Goal: Transaction & Acquisition: Purchase product/service

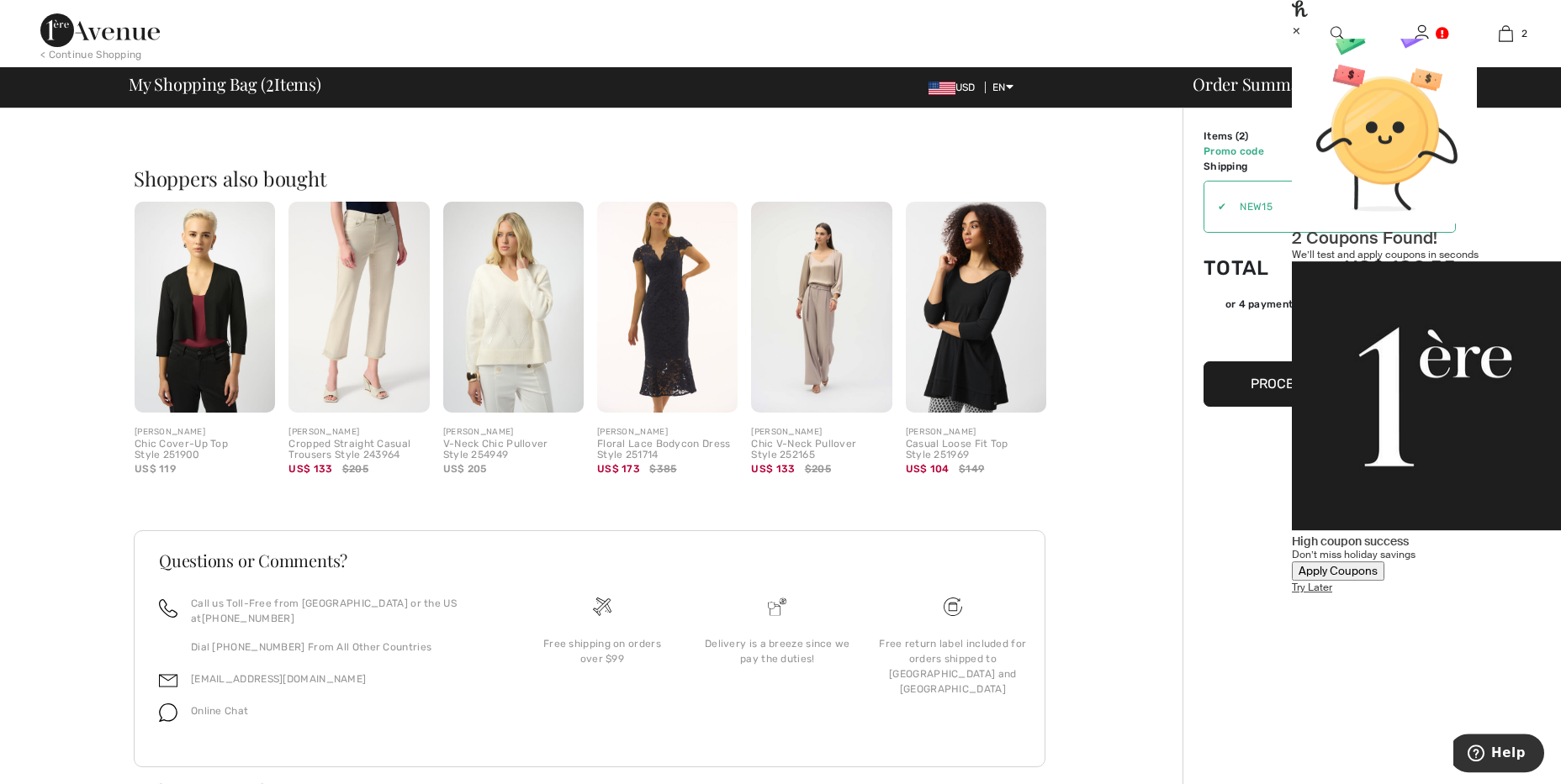
scroll to position [637, 0]
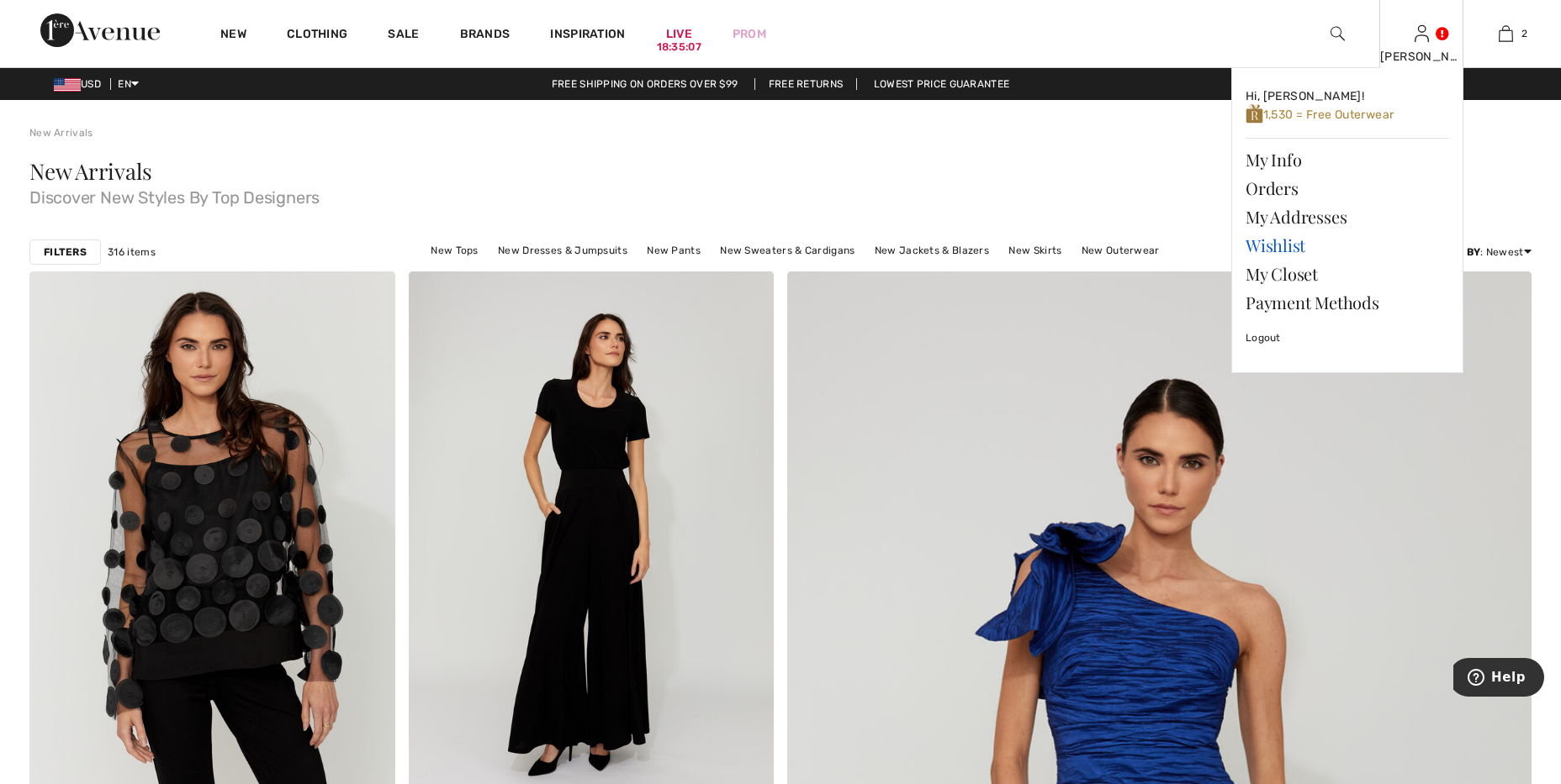
click at [1288, 247] on link "Wishlist" at bounding box center [1347, 246] width 203 height 28
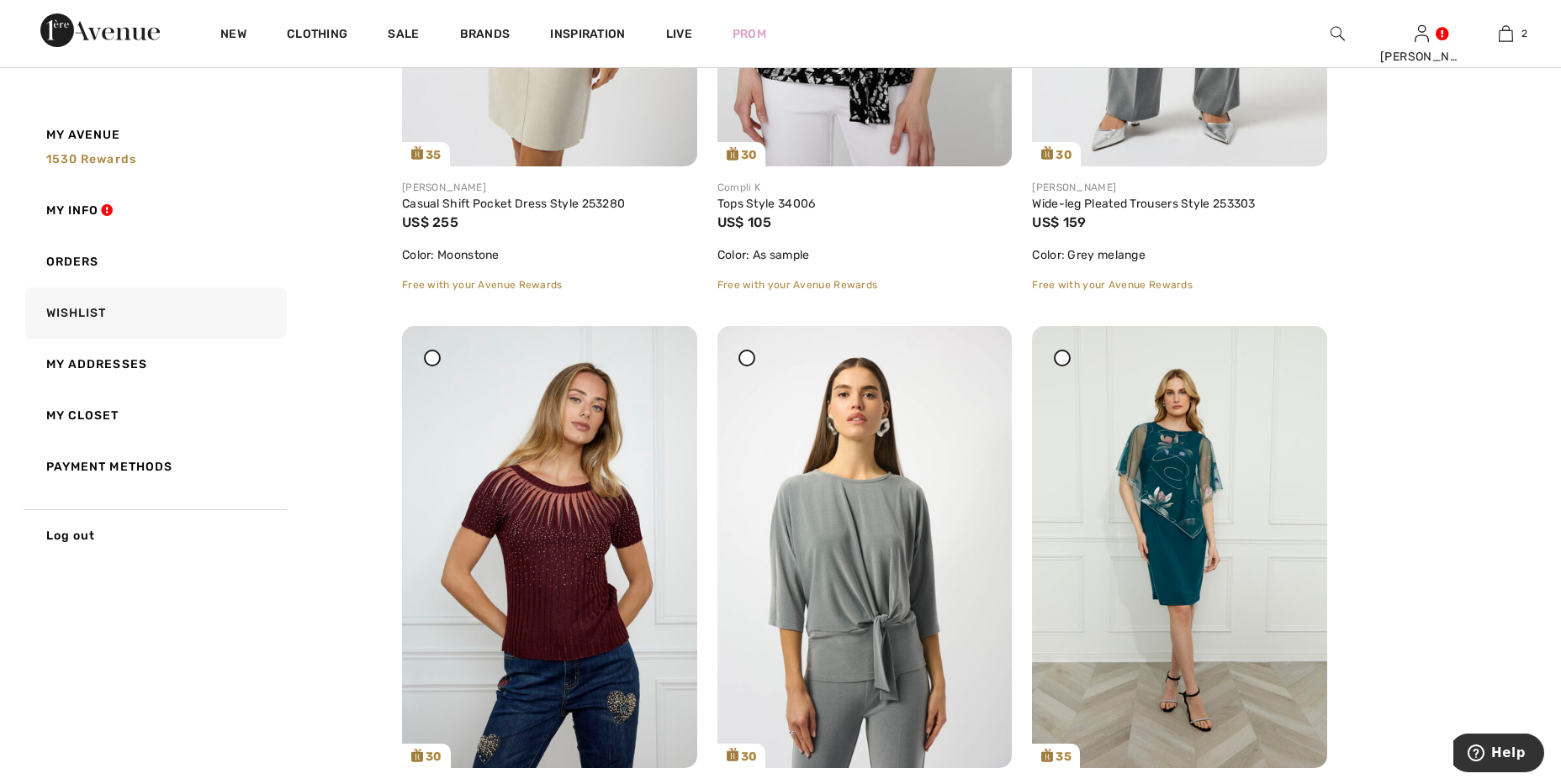
scroll to position [4329, 0]
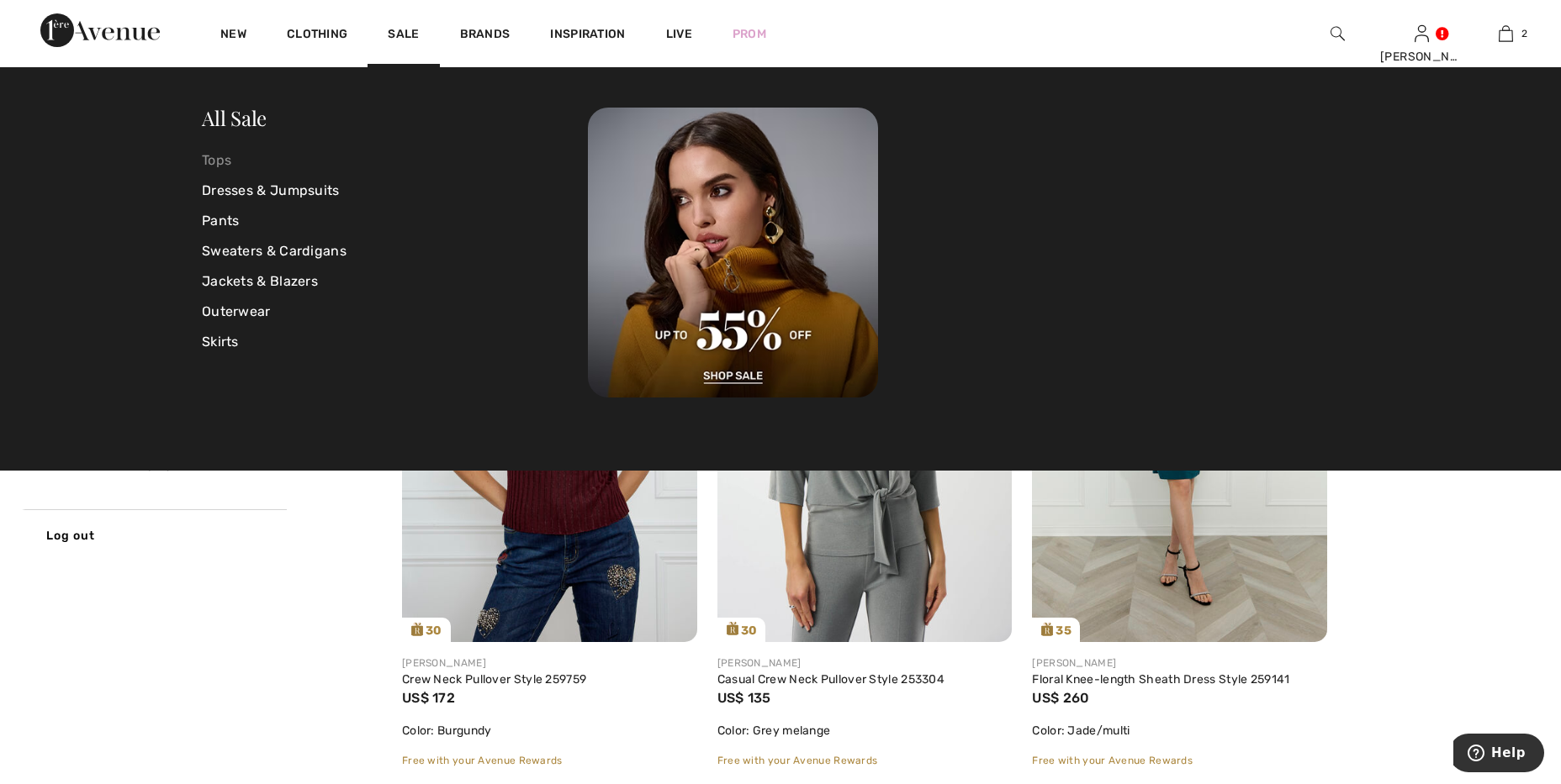
click at [244, 169] on link "Tops" at bounding box center [394, 161] width 386 height 30
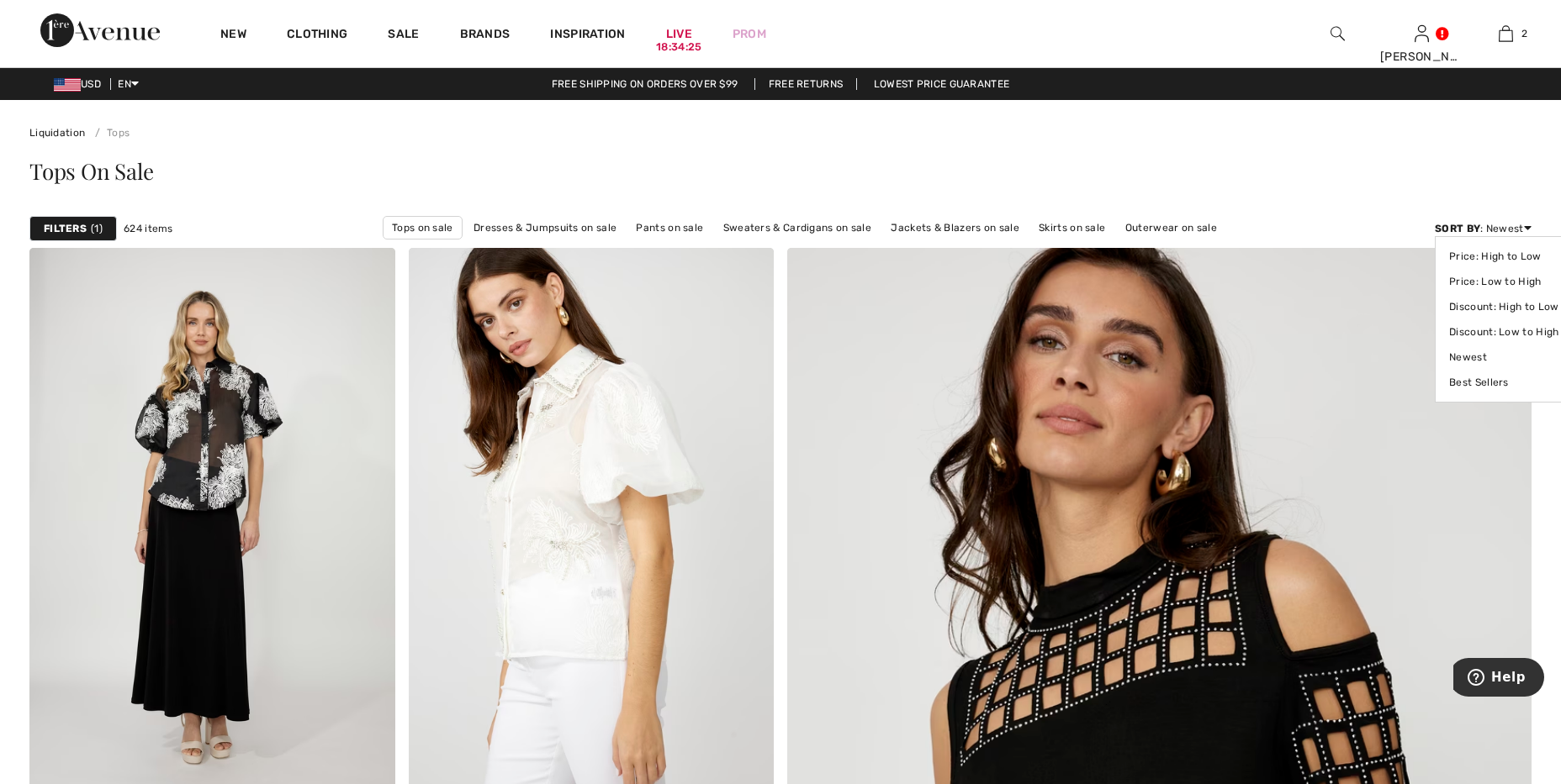
click at [1500, 230] on div "Sort By : Newest Price: High to Low Price: Low to High Discount: High to Low Di…" at bounding box center [1483, 228] width 97 height 15
click at [1486, 276] on link "Price: Low to High" at bounding box center [1503, 281] width 109 height 25
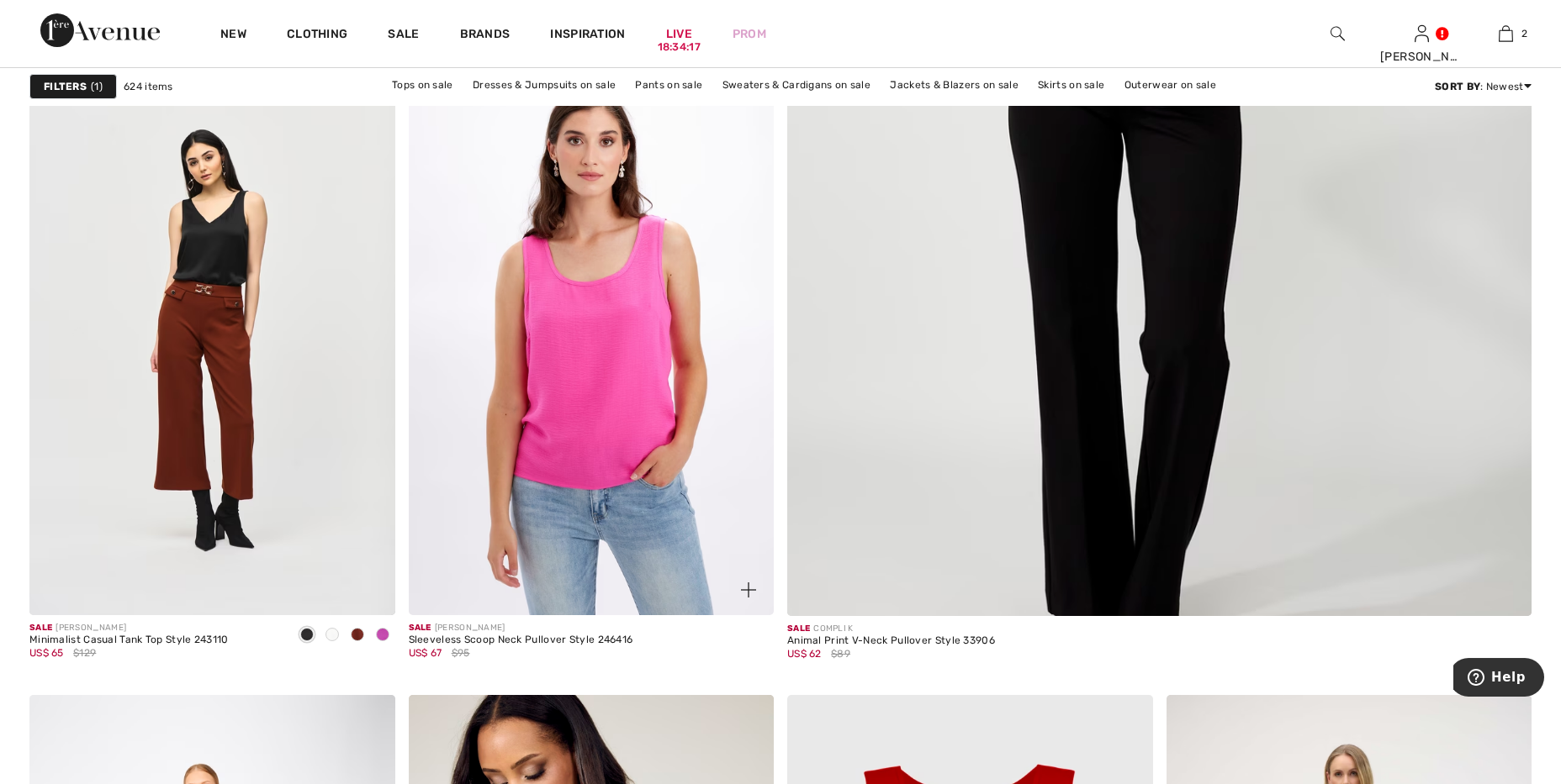
scroll to position [819, 0]
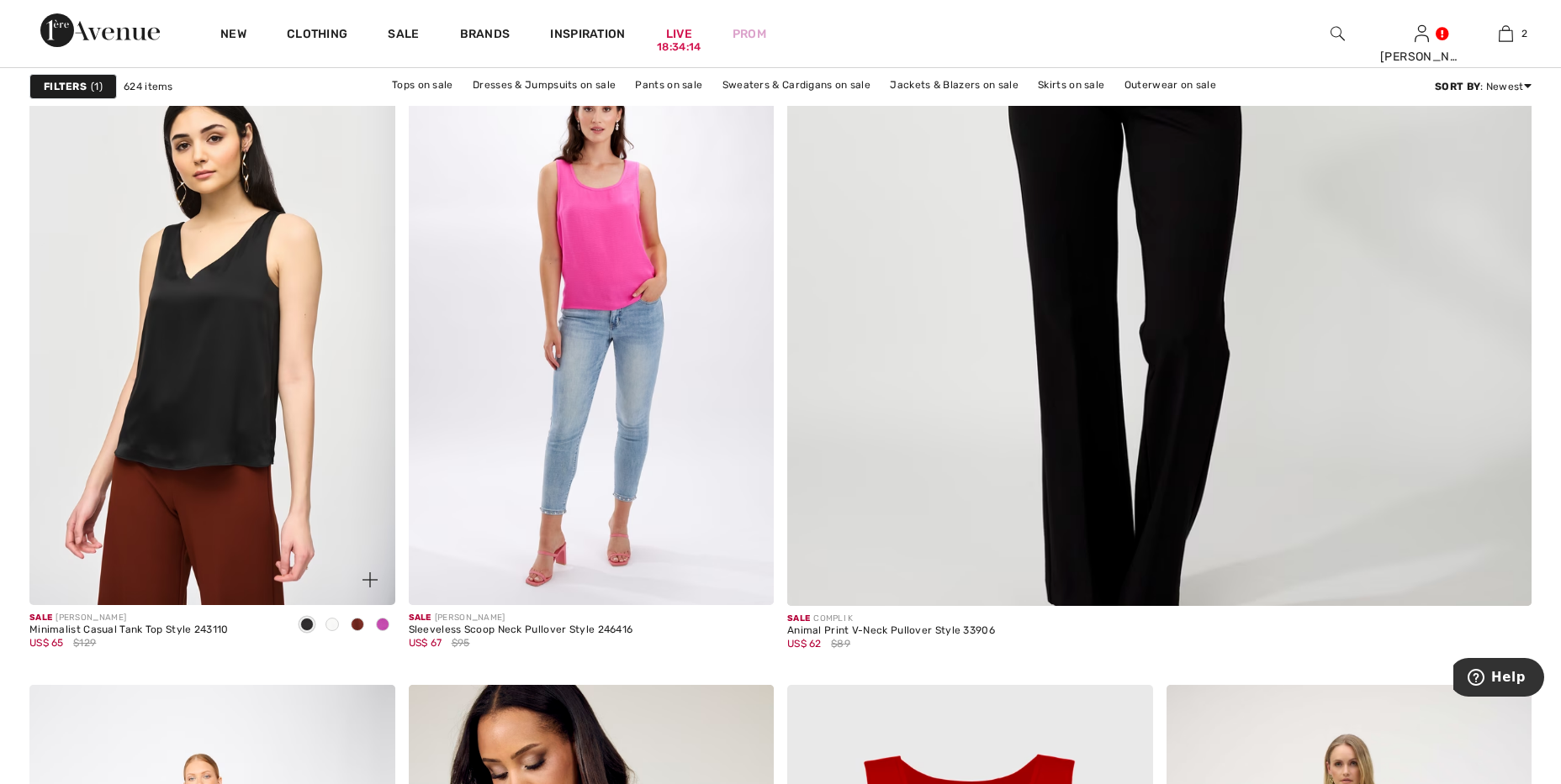
click at [298, 451] on img at bounding box center [212, 331] width 366 height 548
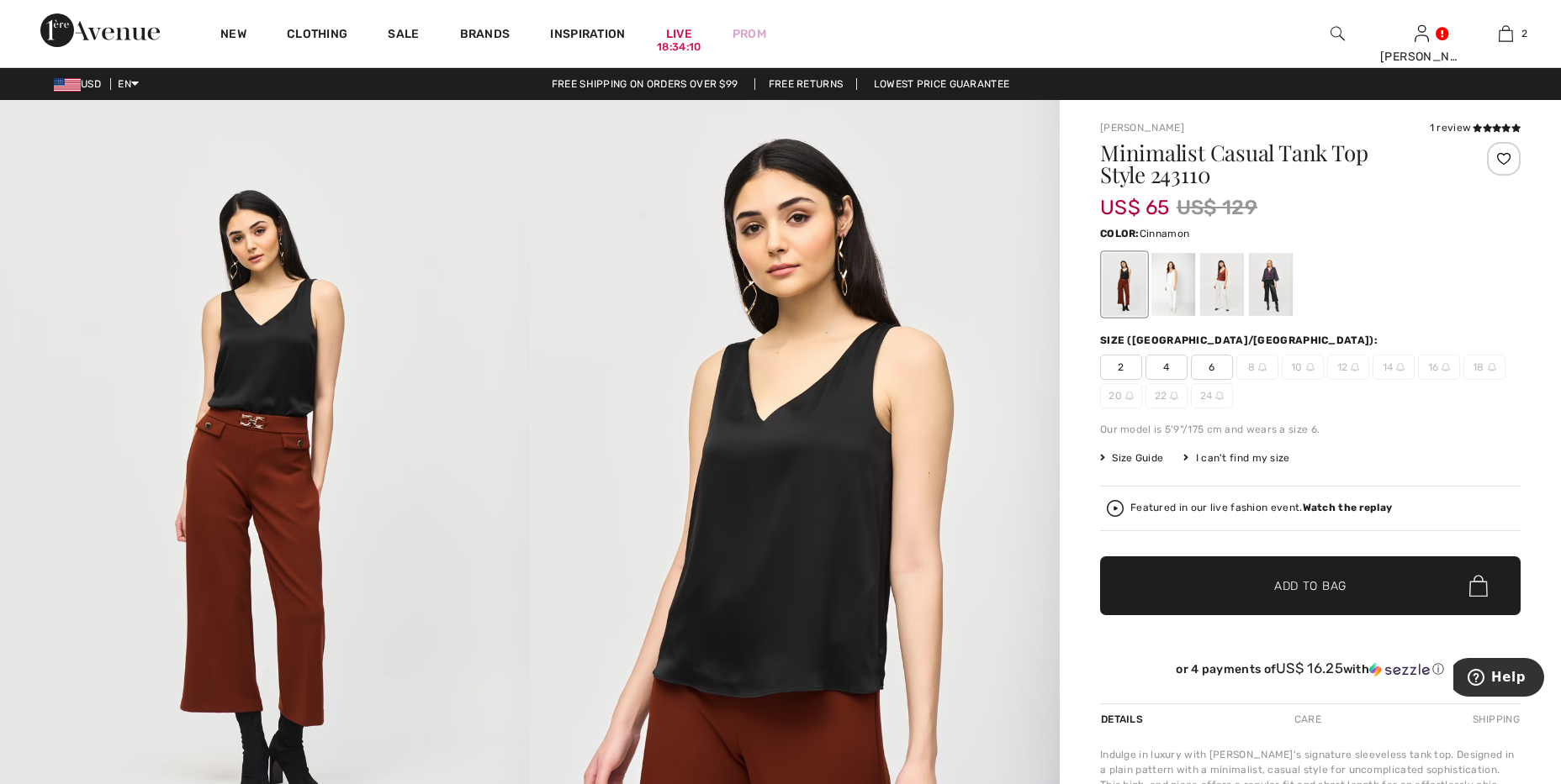
click at [1226, 298] on div at bounding box center [1222, 284] width 43 height 63
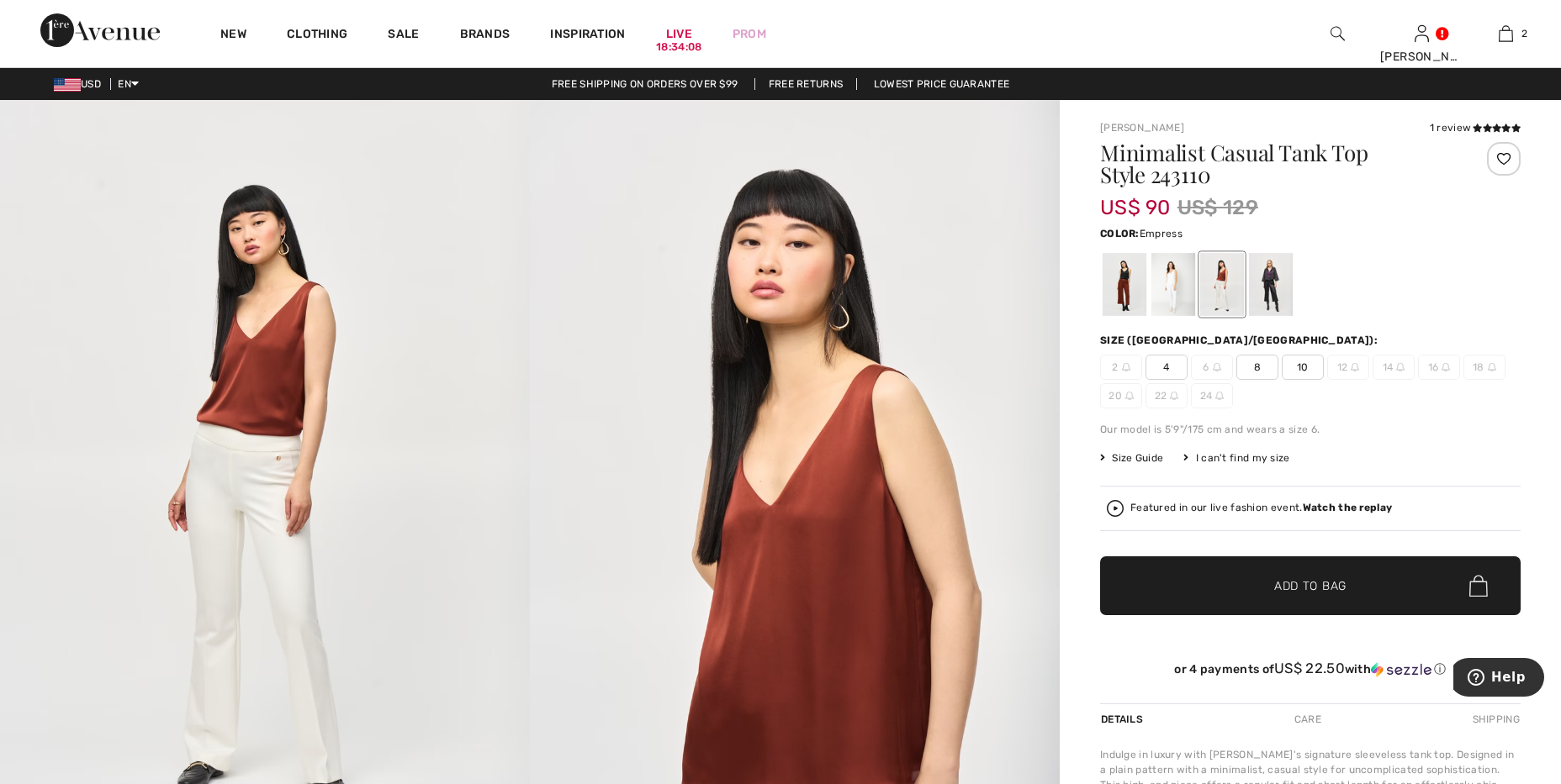
click at [1261, 299] on div at bounding box center [1271, 284] width 43 height 63
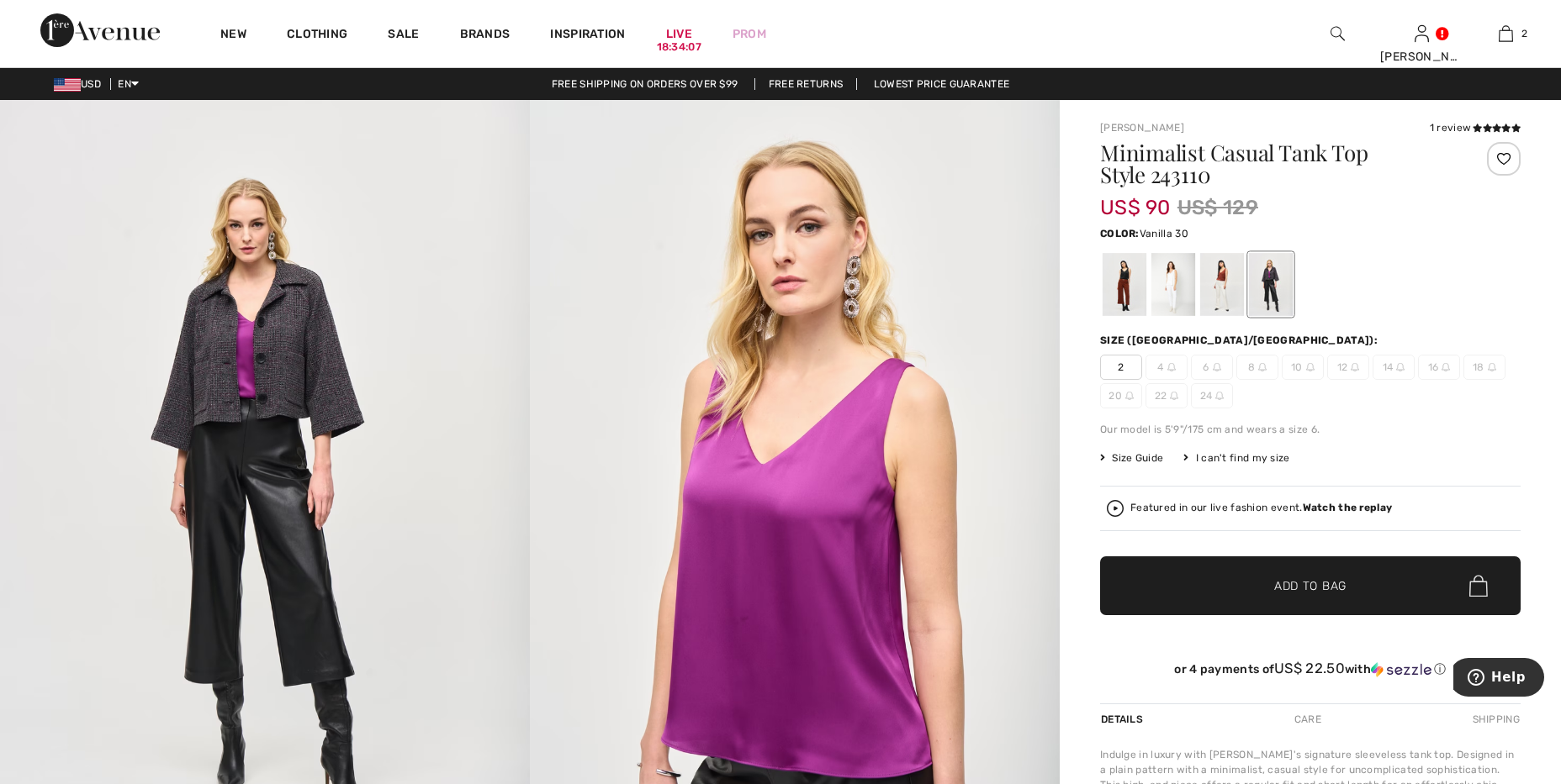
click at [1177, 295] on div at bounding box center [1173, 284] width 43 height 63
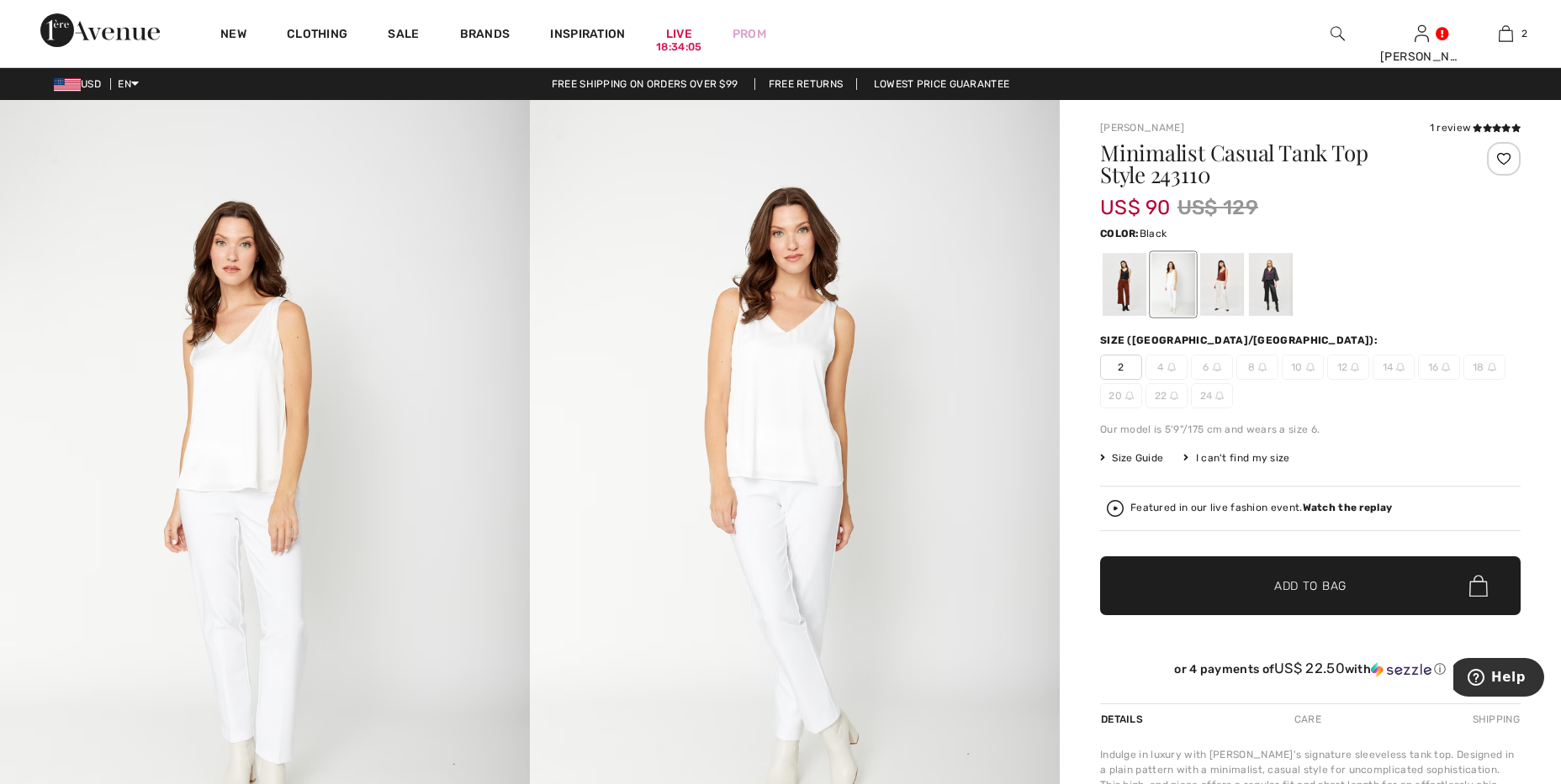
click at [1117, 294] on div at bounding box center [1124, 284] width 43 height 63
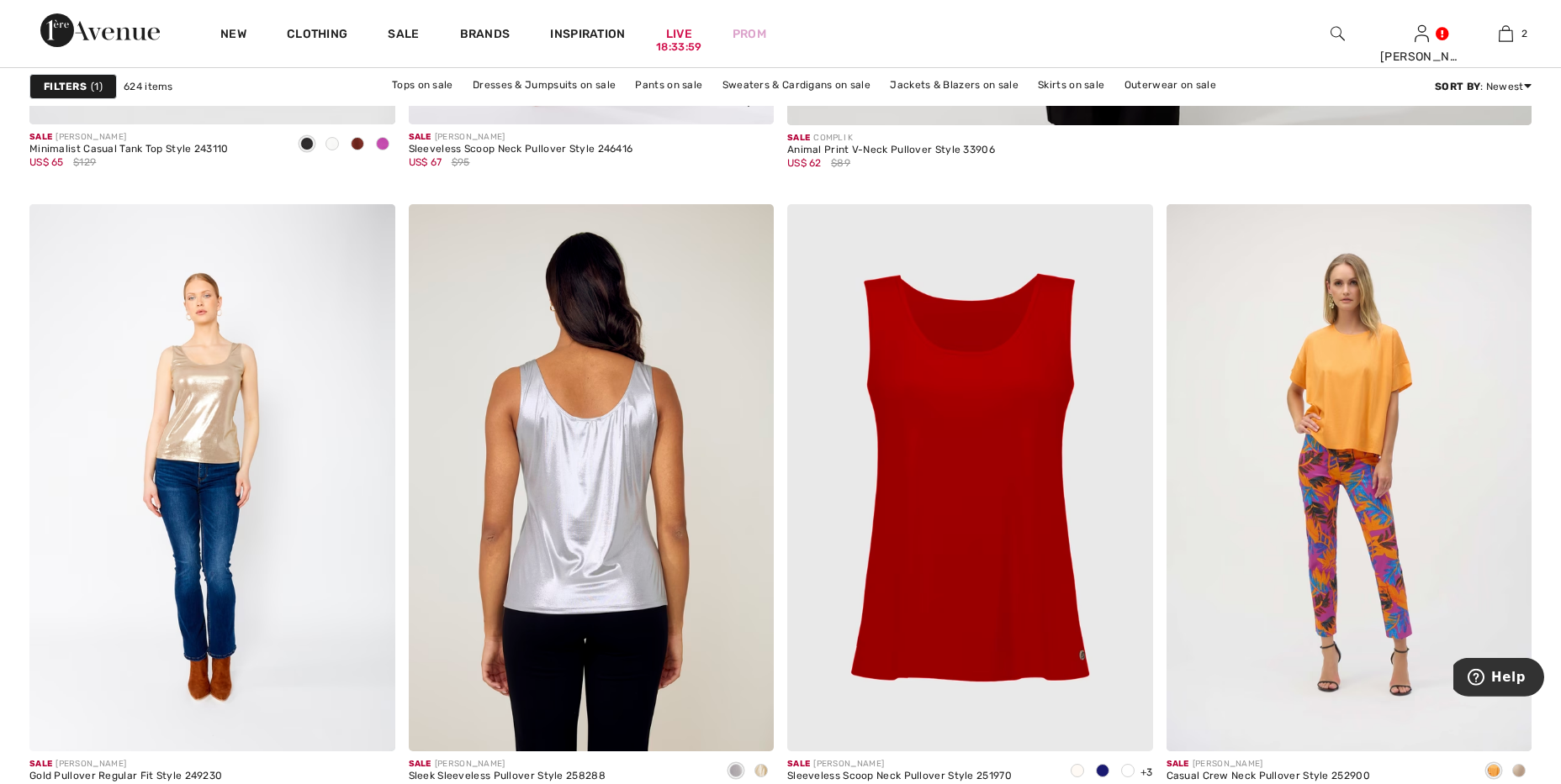
scroll to position [1404, 0]
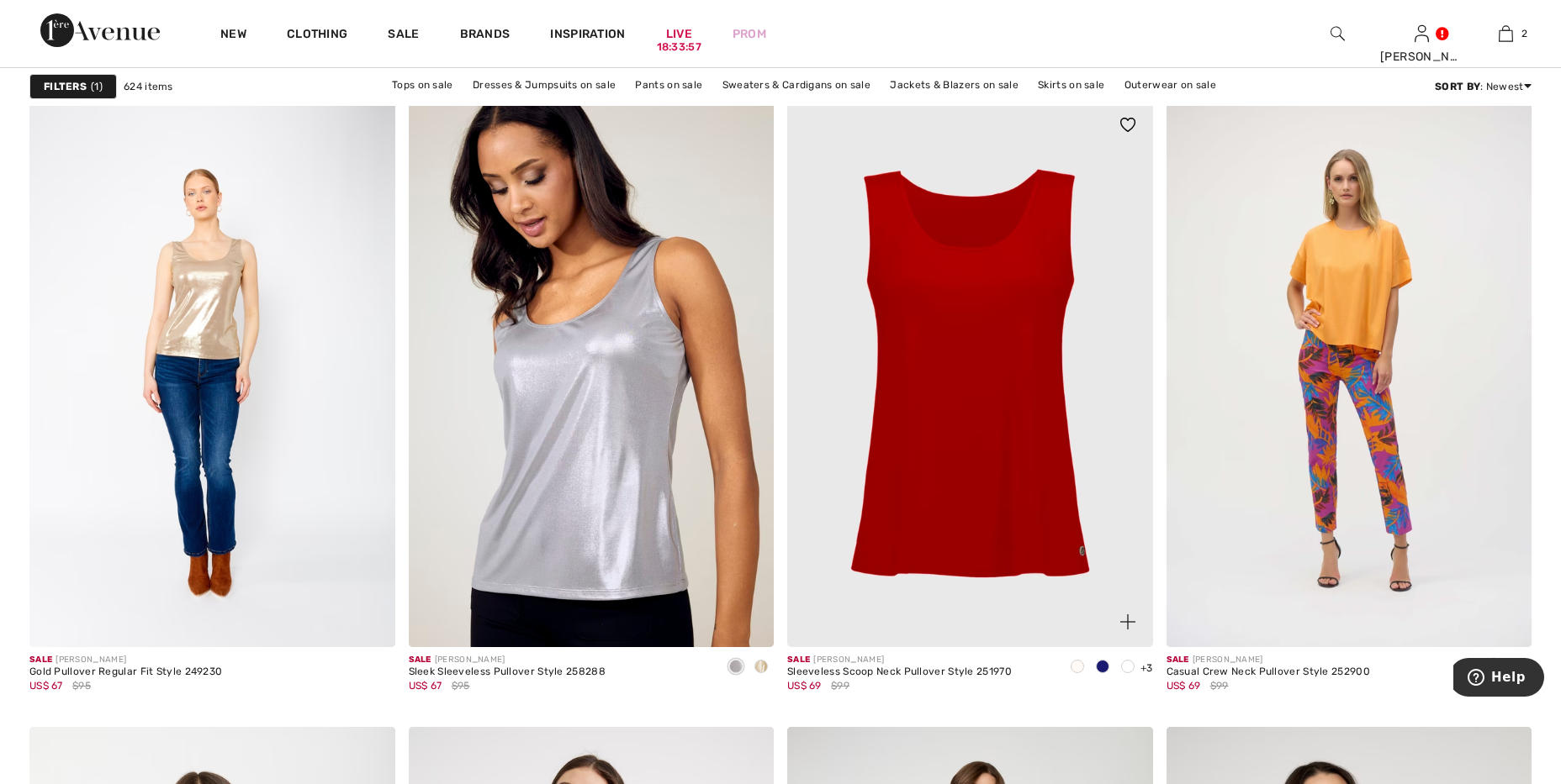
click at [1104, 666] on span at bounding box center [1102, 666] width 13 height 13
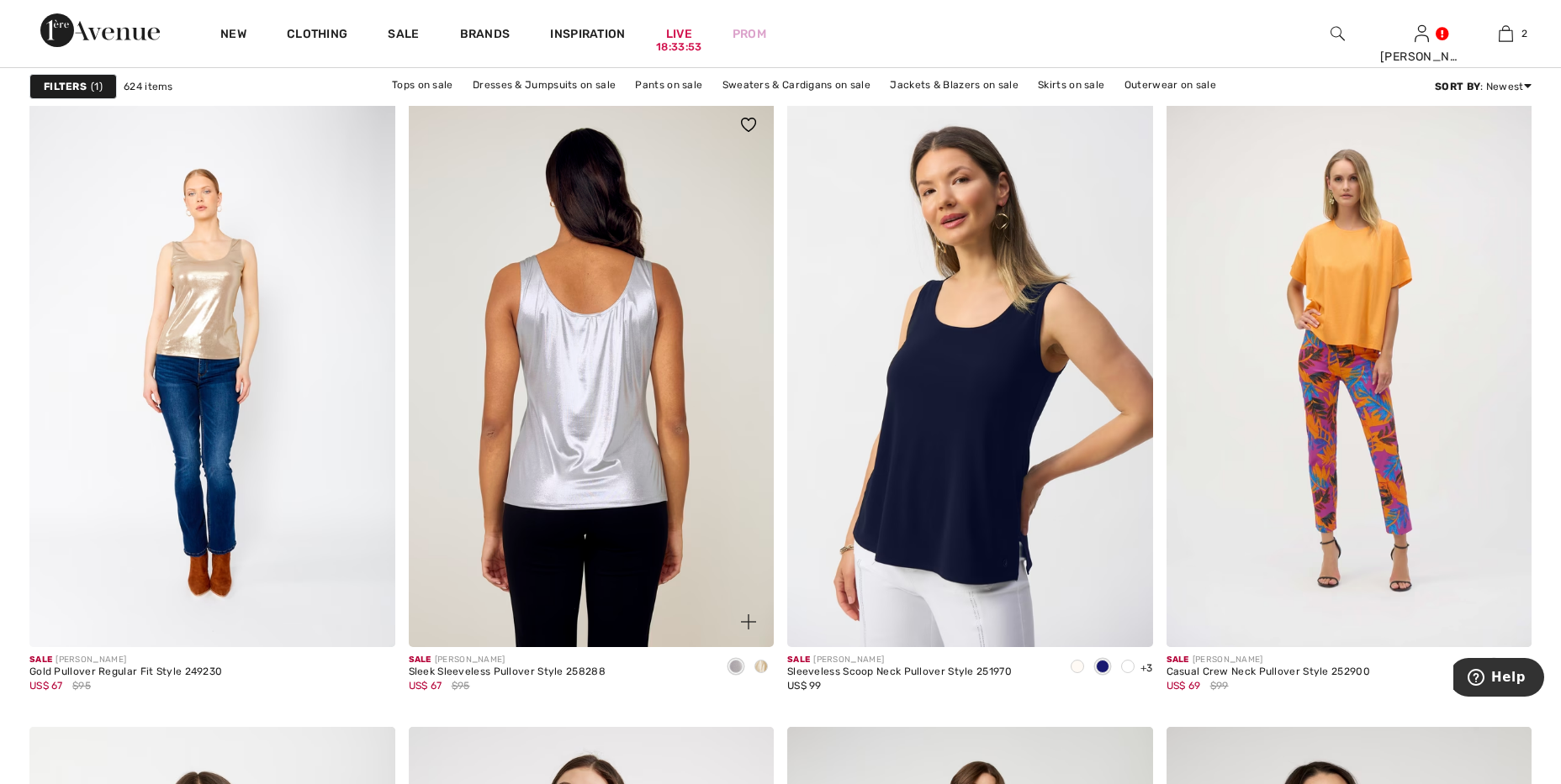
click at [588, 501] on img at bounding box center [592, 374] width 366 height 548
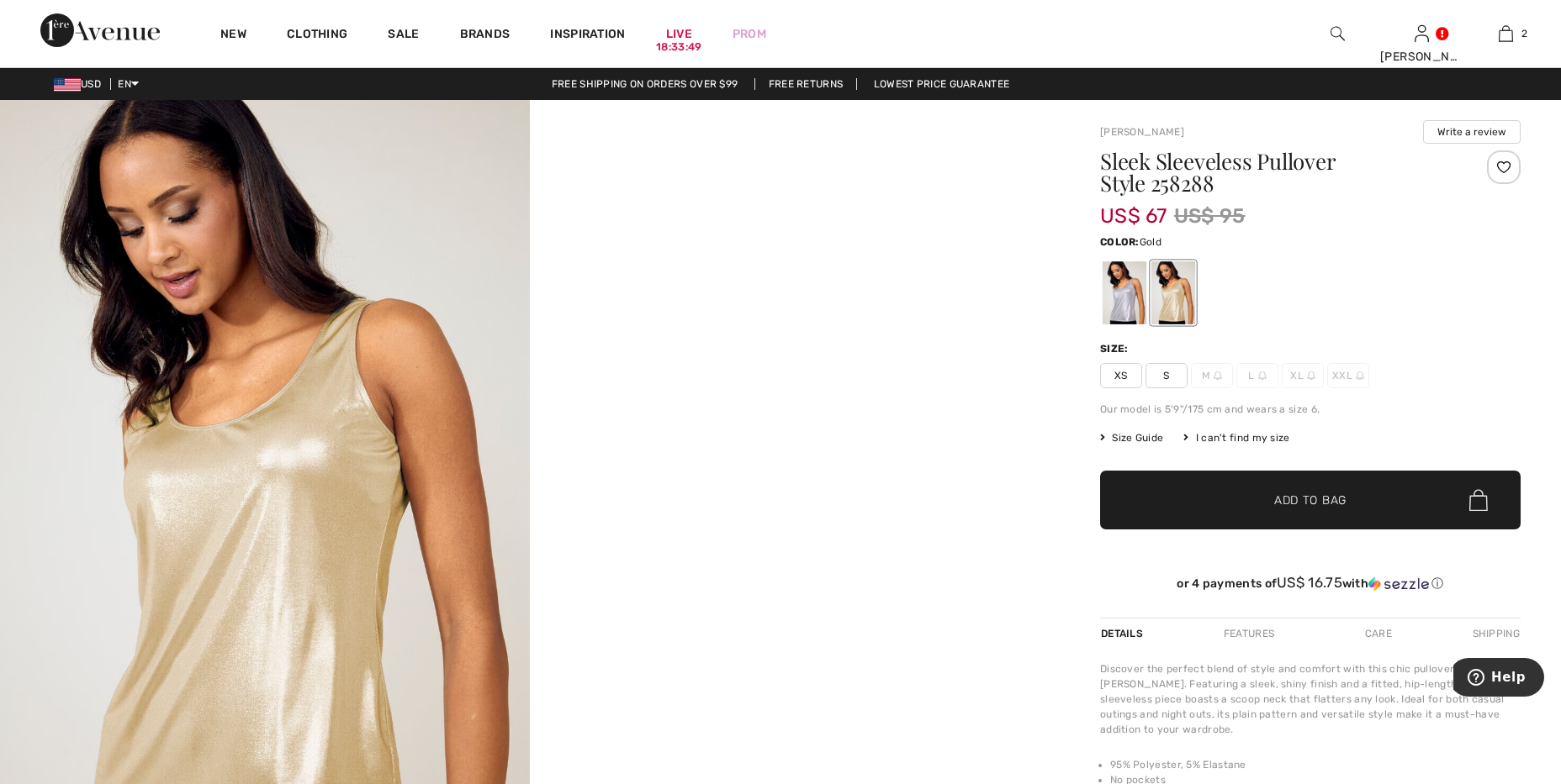
click at [1172, 315] on div at bounding box center [1173, 293] width 43 height 63
click at [1135, 312] on div at bounding box center [1124, 293] width 43 height 63
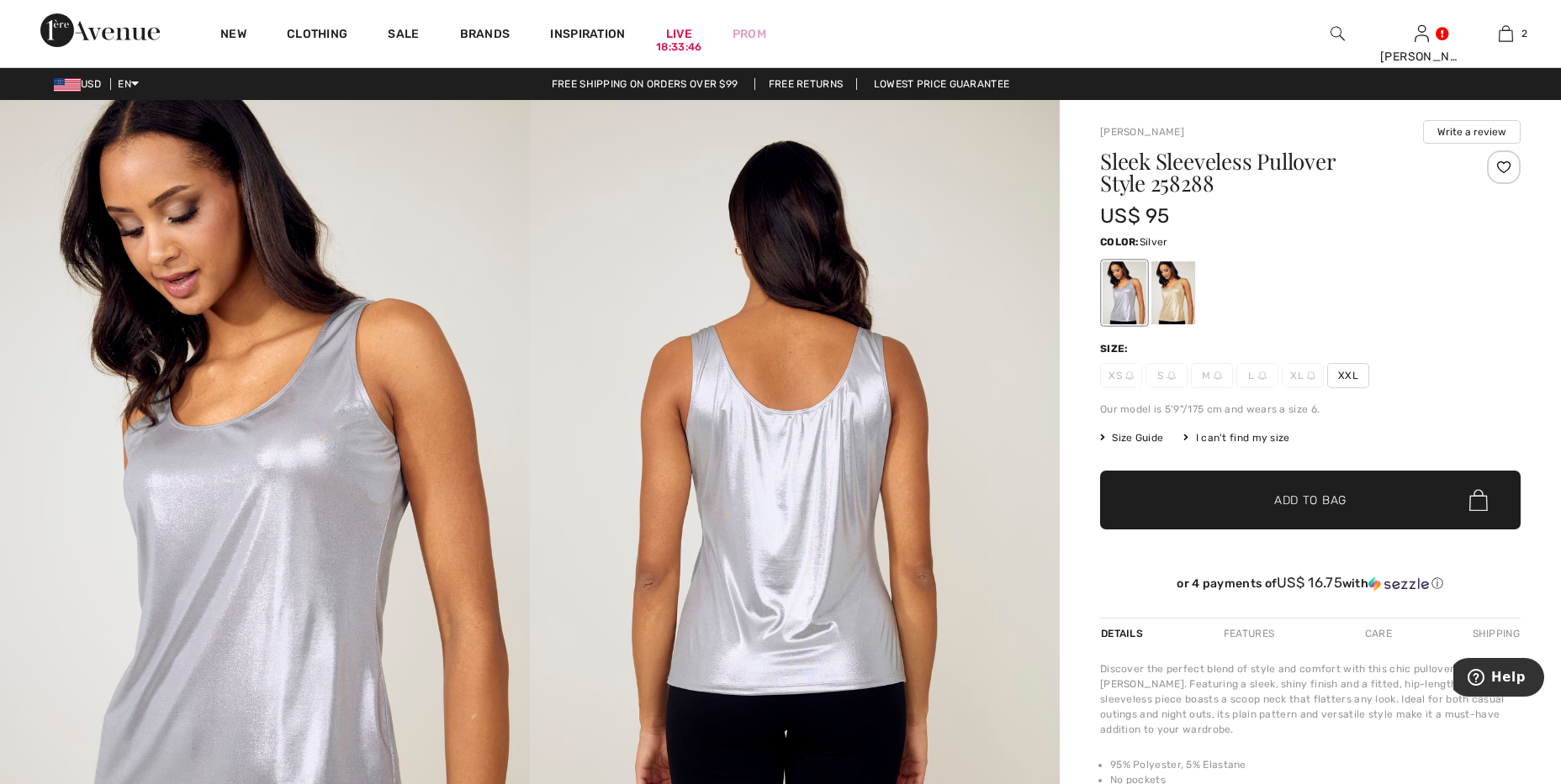
click at [1336, 379] on span "XXL" at bounding box center [1348, 375] width 42 height 25
click at [1255, 505] on span "✔ Added to Bag" at bounding box center [1285, 500] width 103 height 18
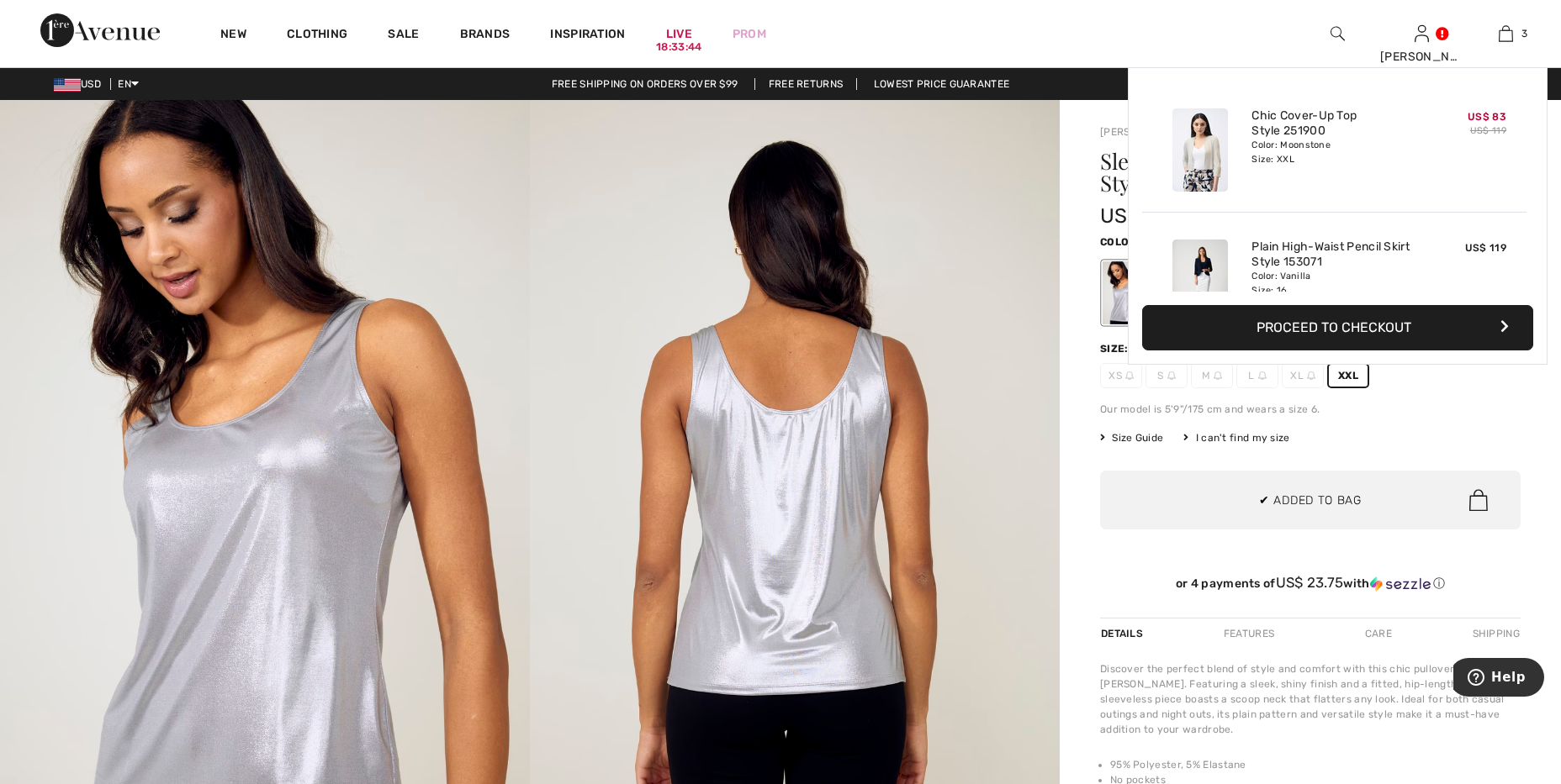
scroll to position [183, 0]
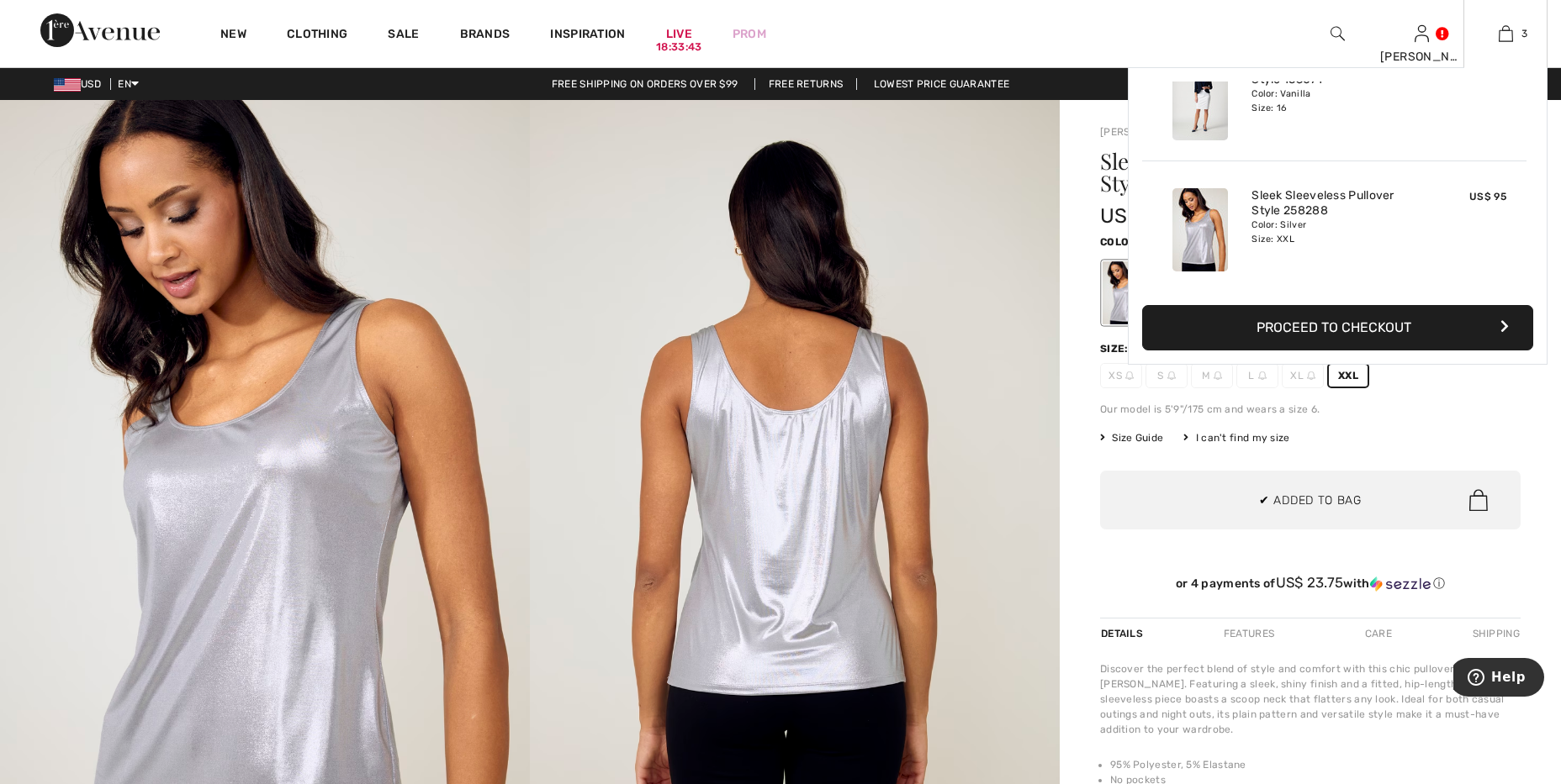
click at [1269, 330] on button "Proceed to Checkout" at bounding box center [1337, 327] width 391 height 45
